Goal: Check status: Check status

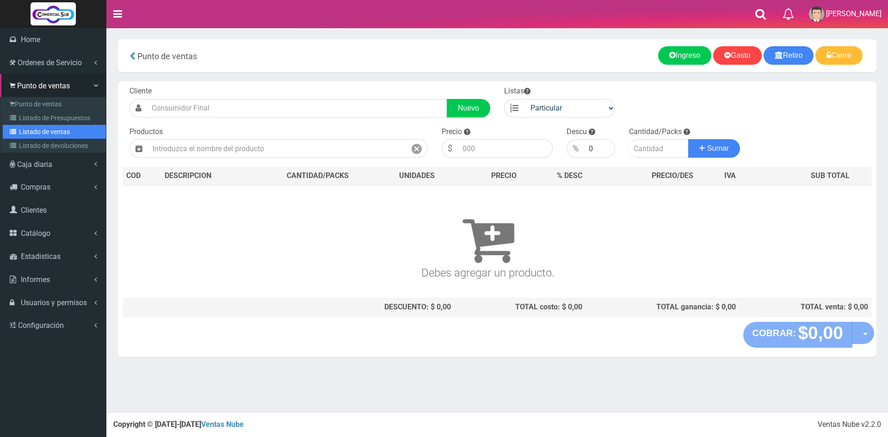
click at [42, 131] on link "Listado de ventas" at bounding box center [54, 132] width 103 height 14
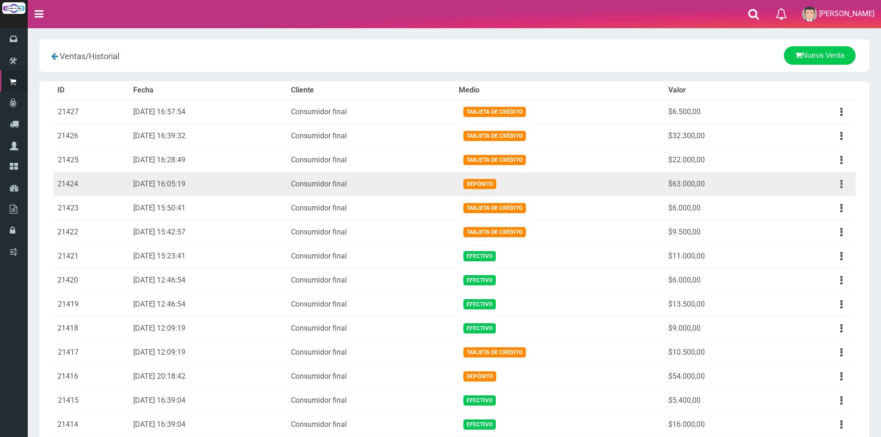
click at [838, 182] on button "button" at bounding box center [841, 184] width 21 height 16
click at [829, 208] on link "Ver" at bounding box center [814, 207] width 73 height 20
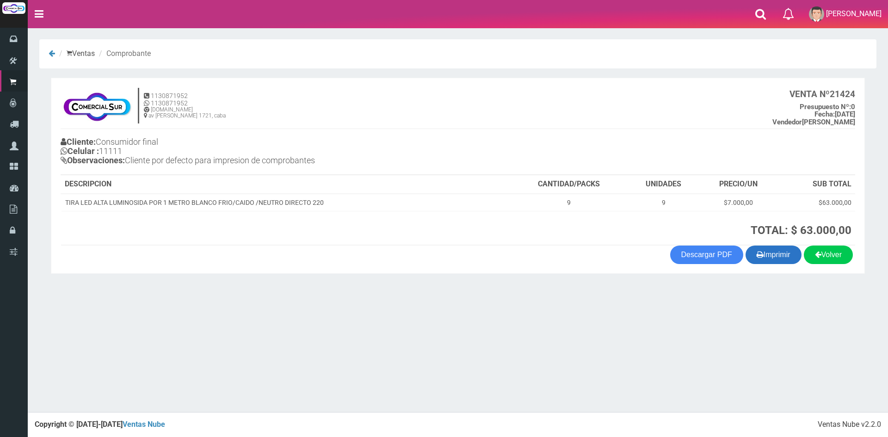
click at [769, 254] on button "Imprimir" at bounding box center [773, 255] width 56 height 18
click at [474, 287] on section "× Titulo del Msj texto Mas Texto Cancelar Aceptar Ventas Comprobante 0" at bounding box center [458, 159] width 860 height 262
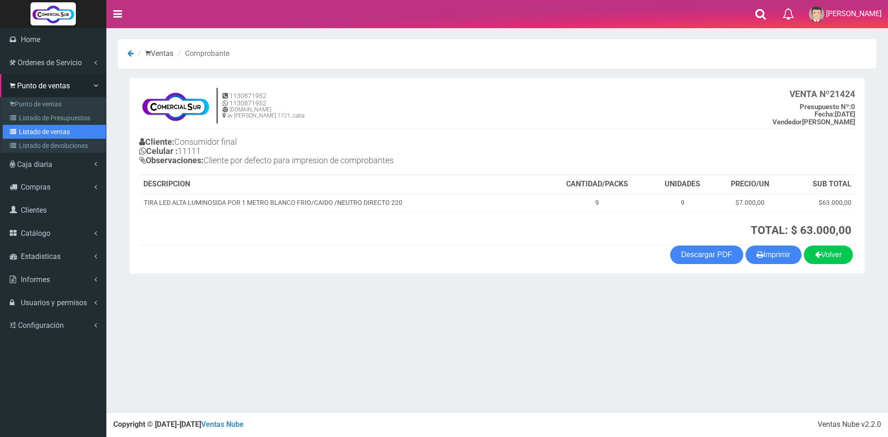
click at [60, 129] on link "Listado de ventas" at bounding box center [54, 132] width 103 height 14
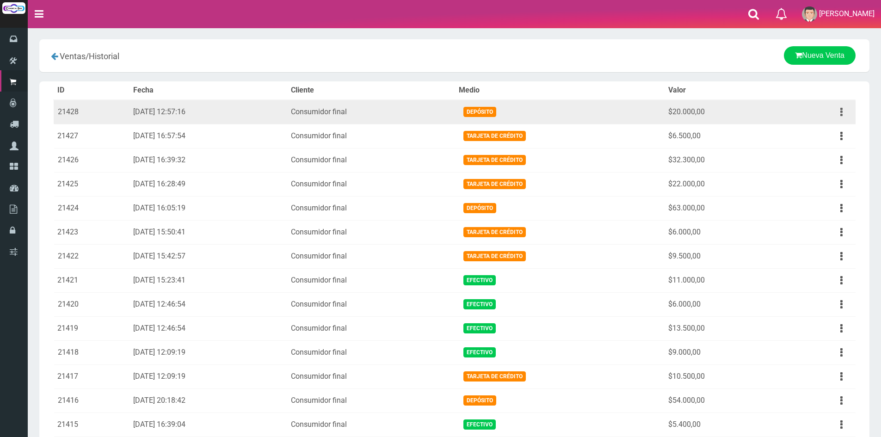
click at [838, 111] on button "button" at bounding box center [841, 112] width 21 height 16
click at [823, 137] on link "Ver" at bounding box center [814, 134] width 73 height 20
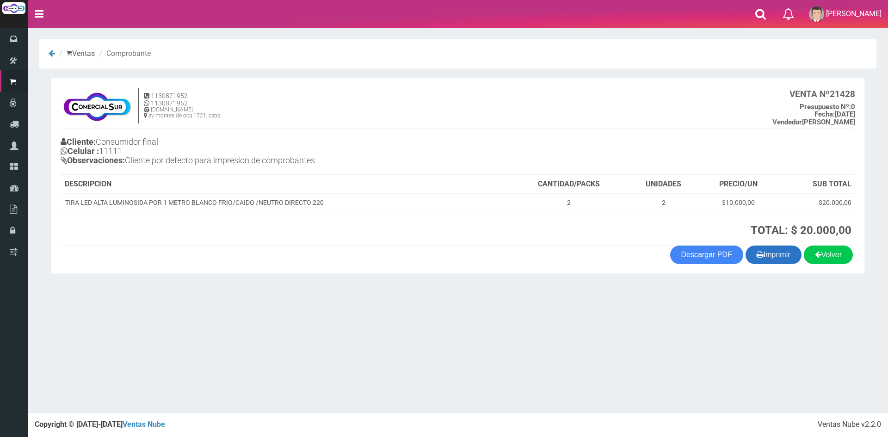
click at [784, 259] on button "Imprimir" at bounding box center [773, 255] width 56 height 18
